Goal: Task Accomplishment & Management: Use online tool/utility

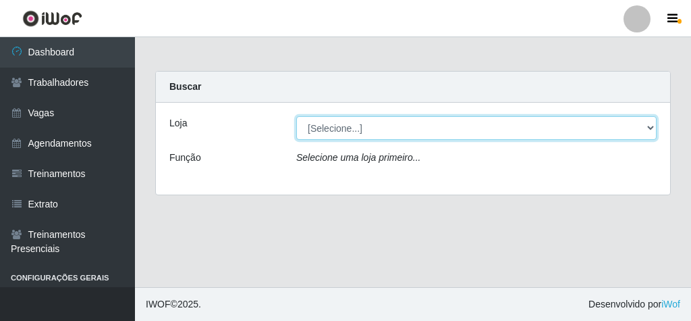
click at [401, 120] on select "[Selecione...] Rede Econômico - Malvinas Rede Econômico - Prata" at bounding box center [476, 128] width 361 height 24
select select "194"
click at [296, 116] on select "[Selecione...] Rede Econômico - Malvinas Rede Econômico - Prata" at bounding box center [476, 128] width 361 height 24
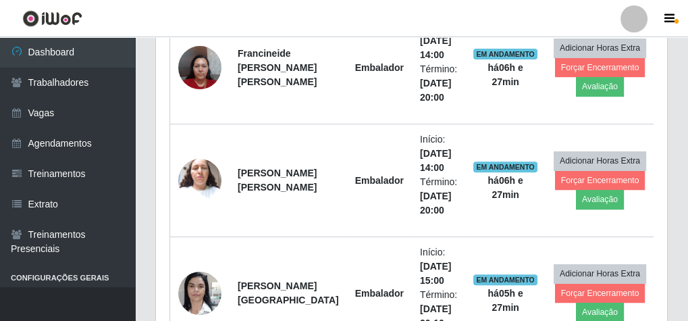
scroll to position [594, 0]
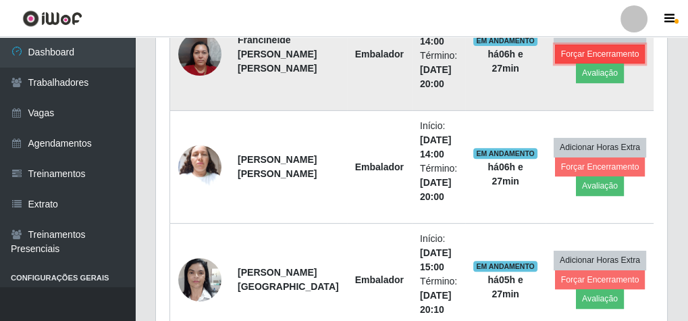
click at [566, 48] on button "Forçar Encerramento" at bounding box center [600, 54] width 90 height 19
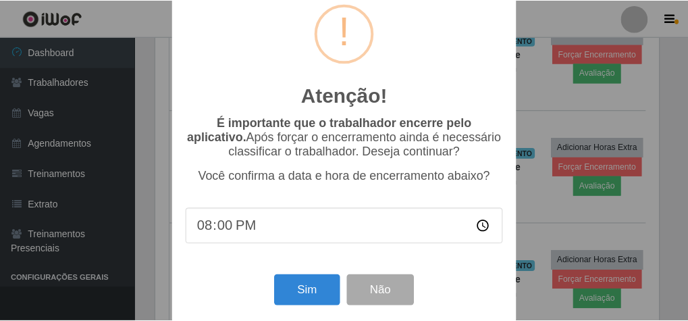
scroll to position [44, 0]
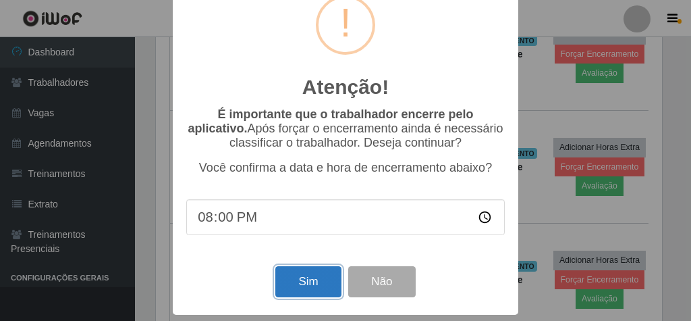
click at [311, 272] on button "Sim" at bounding box center [307, 282] width 65 height 32
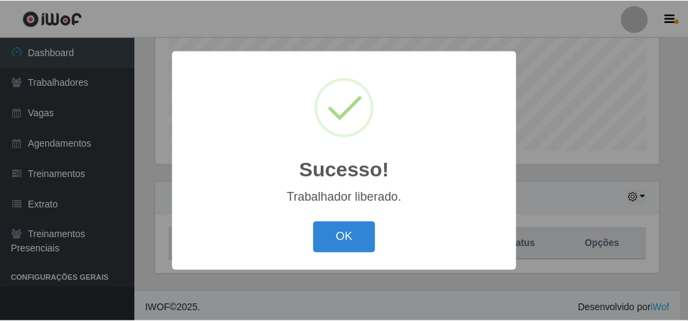
scroll to position [279, 506]
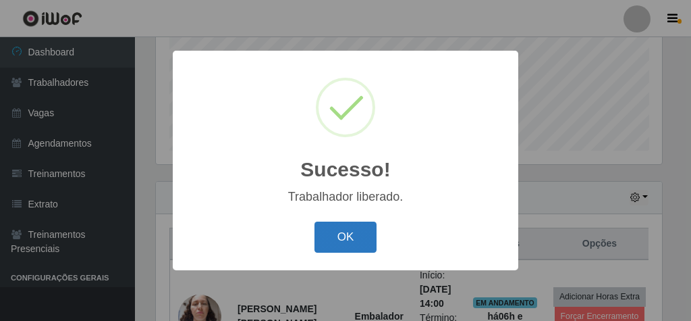
click at [340, 234] on button "OK" at bounding box center [346, 237] width 63 height 32
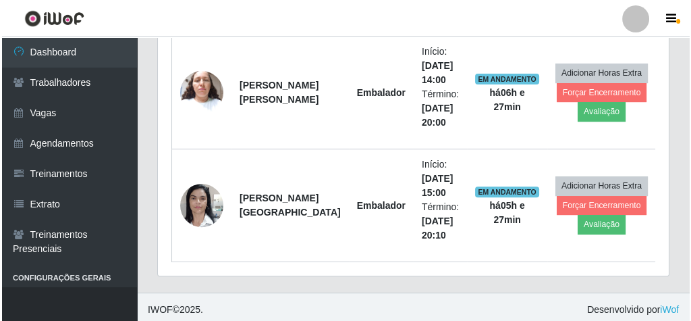
scroll to position [557, 0]
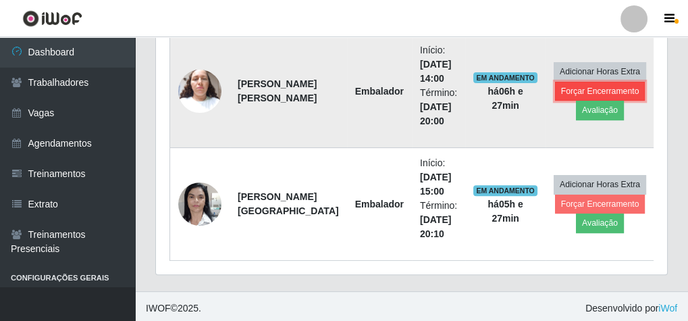
click at [580, 82] on button "Forçar Encerramento" at bounding box center [600, 91] width 90 height 19
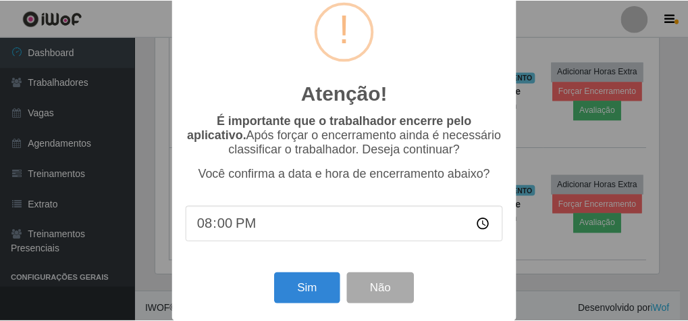
scroll to position [44, 0]
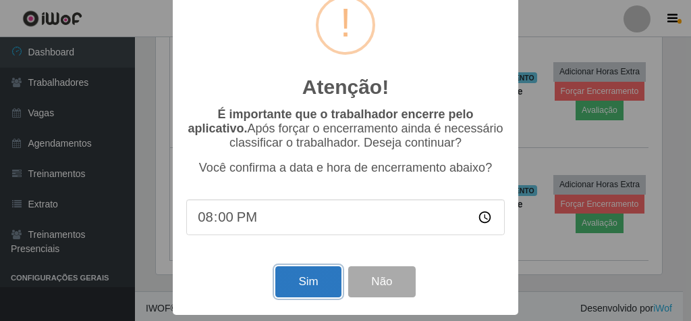
click at [323, 284] on button "Sim" at bounding box center [307, 282] width 65 height 32
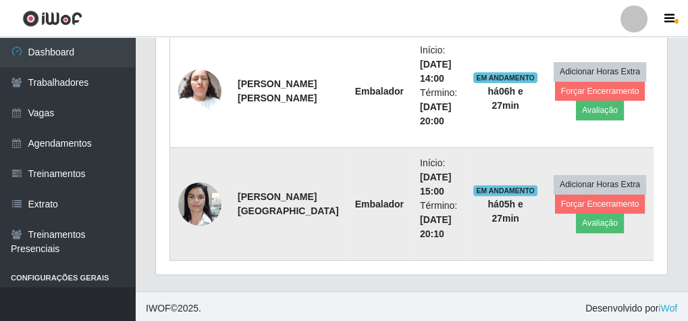
scroll to position [279, 506]
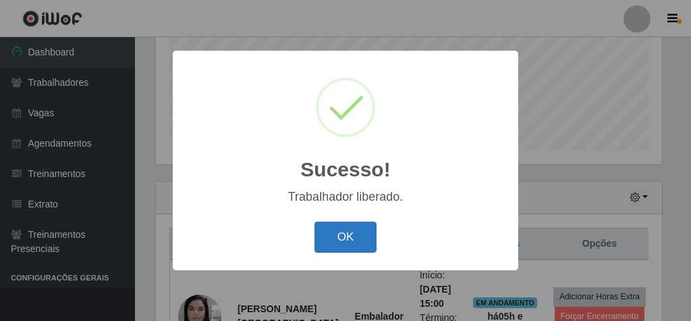
click at [356, 248] on button "OK" at bounding box center [346, 237] width 63 height 32
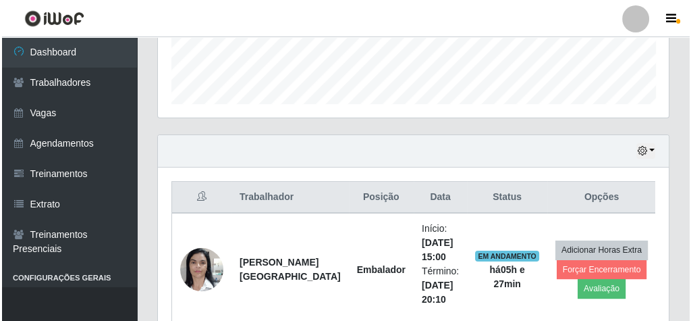
scroll to position [445, 0]
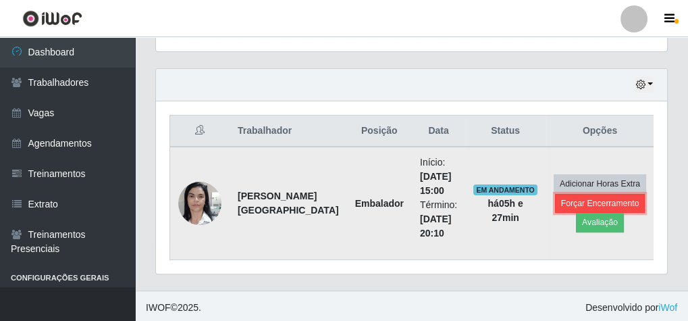
click at [555, 196] on button "Forçar Encerramento" at bounding box center [600, 203] width 90 height 19
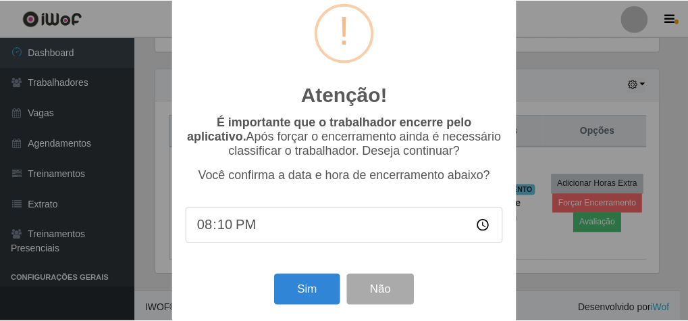
scroll to position [44, 0]
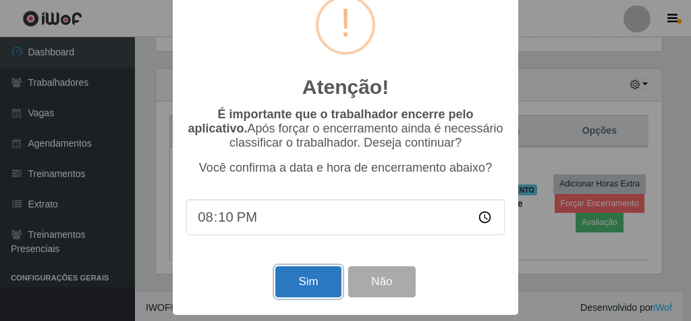
click at [324, 270] on button "Sim" at bounding box center [307, 282] width 65 height 32
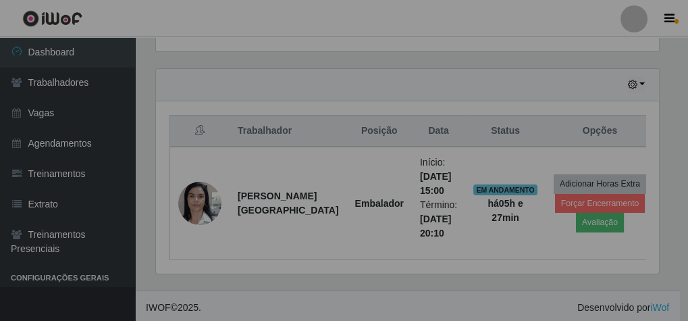
scroll to position [0, 0]
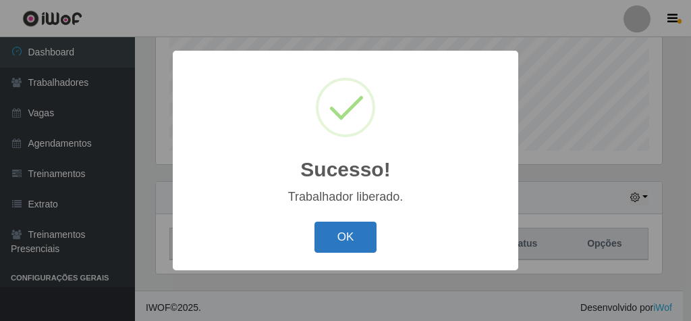
click at [335, 225] on button "OK" at bounding box center [346, 237] width 63 height 32
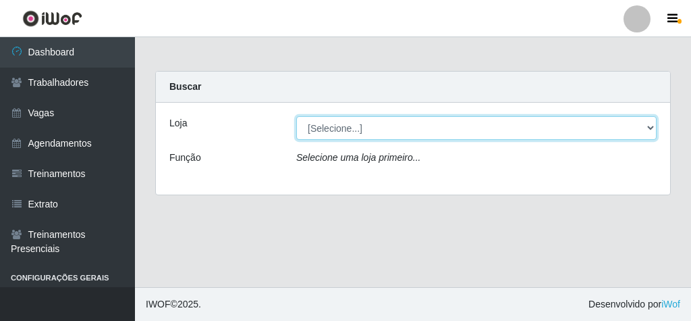
click at [410, 125] on select "[Selecione...] Rede Econômico - Malvinas Rede Econômico - Prata" at bounding box center [476, 128] width 361 height 24
select select "194"
click at [296, 116] on select "[Selecione...] Rede Econômico - Malvinas Rede Econômico - Prata" at bounding box center [476, 128] width 361 height 24
